Goal: Transaction & Acquisition: Purchase product/service

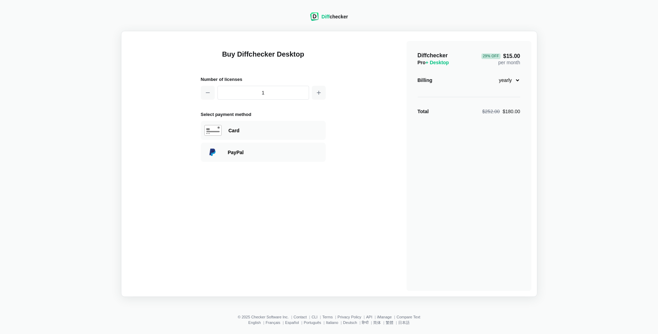
click at [350, 82] on select "monthly yearly" at bounding box center [506, 80] width 30 height 12
select select "desktop-monthly-21"
click at [350, 74] on select "monthly yearly" at bounding box center [506, 80] width 30 height 12
click at [350, 141] on div "Buy Diffchecker Desktop Number of licenses 1 Select payment method Visa MasterC…" at bounding box center [329, 164] width 405 height 254
click at [318, 91] on icon "button" at bounding box center [319, 93] width 6 height 6
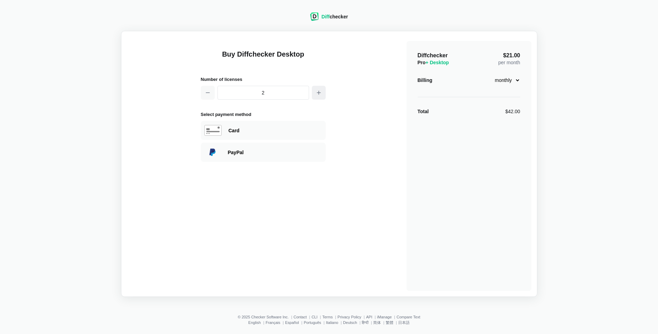
click at [318, 91] on icon "button" at bounding box center [319, 93] width 6 height 6
type input "5"
click at [263, 135] on div "Card" at bounding box center [263, 130] width 125 height 19
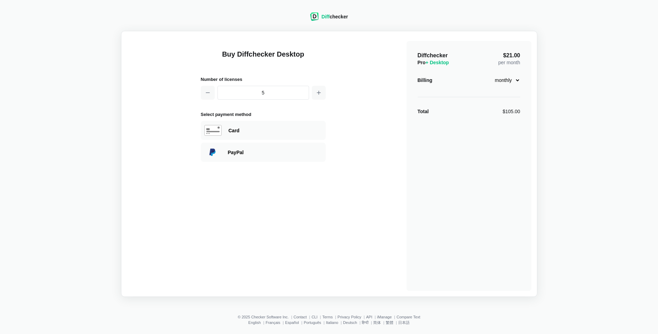
select select "[GEOGRAPHIC_DATA]"
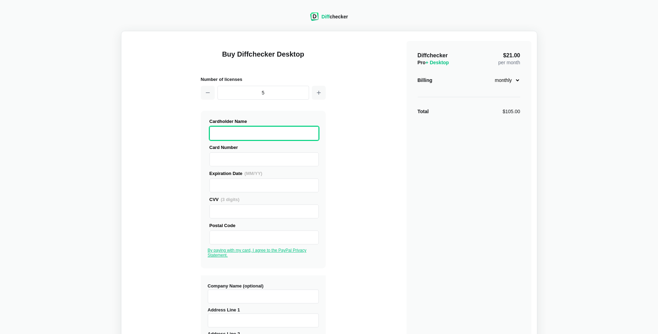
click at [279, 196] on div "Expiration Date (MM/YY) CVV (3 digits) Postal Code" at bounding box center [263, 214] width 111 height 88
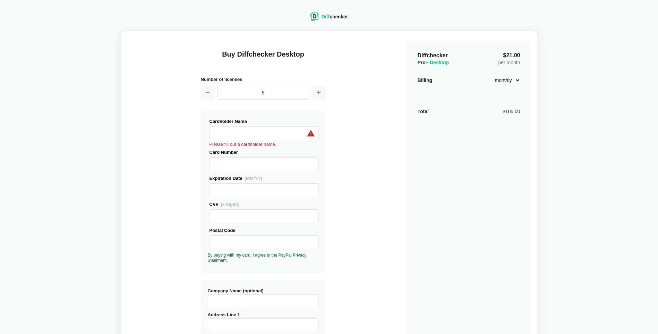
click at [350, 177] on div "Buy Diffchecker Desktop Number of licenses 5 Visa MasterCard Union Pay American…" at bounding box center [329, 267] width 405 height 461
click at [213, 93] on button "button" at bounding box center [208, 93] width 14 height 14
type input "3"
click at [350, 41] on div "Diff checker Buy Diffchecker Desktop Number of licenses 3 Visa MasterCard Union…" at bounding box center [329, 253] width 650 height 499
